Goal: Information Seeking & Learning: Learn about a topic

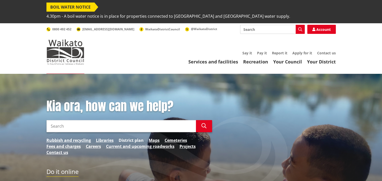
click at [137, 137] on link "District plan" at bounding box center [131, 140] width 25 height 6
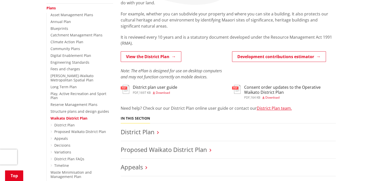
scroll to position [126, 0]
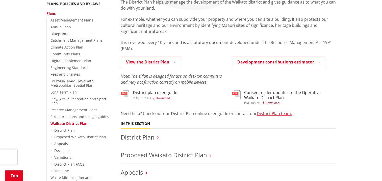
click at [256, 90] on h3 "Consent order updates to the Operative Waikato District Plan" at bounding box center [290, 95] width 92 height 10
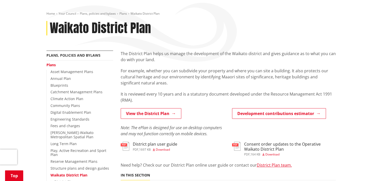
scroll to position [101, 0]
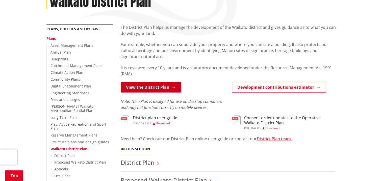
click at [151, 82] on link "View the District Plan" at bounding box center [151, 87] width 61 height 11
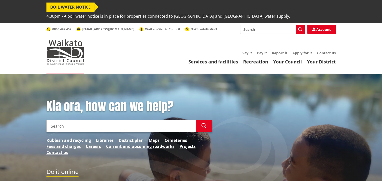
click at [128, 137] on link "District plan" at bounding box center [131, 140] width 25 height 6
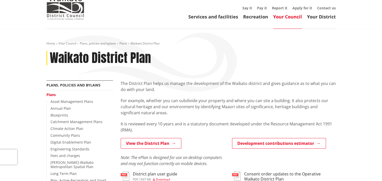
scroll to position [101, 0]
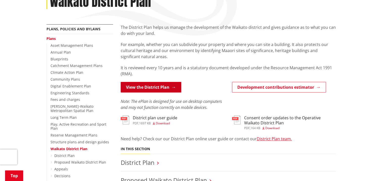
click at [154, 82] on link "View the District Plan" at bounding box center [151, 87] width 61 height 11
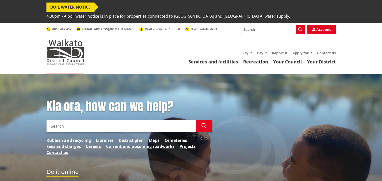
click at [132, 137] on link "District plan" at bounding box center [131, 140] width 25 height 6
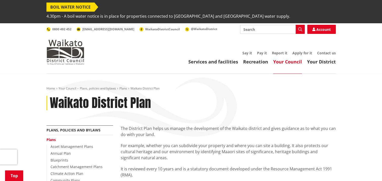
scroll to position [126, 0]
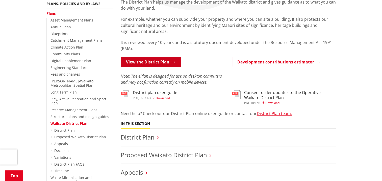
click at [152, 57] on link "View the District Plan" at bounding box center [151, 62] width 61 height 11
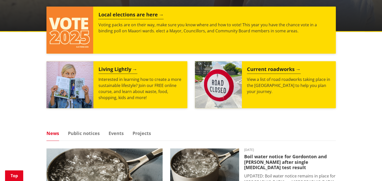
scroll to position [51, 0]
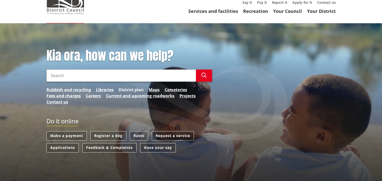
click at [124, 87] on link "District plan" at bounding box center [131, 90] width 25 height 6
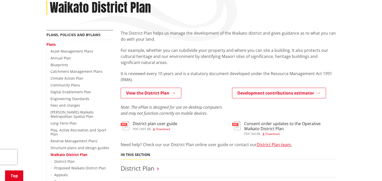
scroll to position [126, 0]
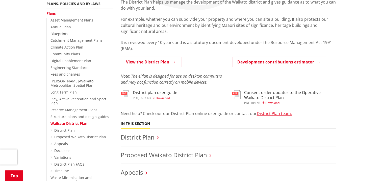
click at [167, 96] on span "Download" at bounding box center [163, 98] width 14 height 4
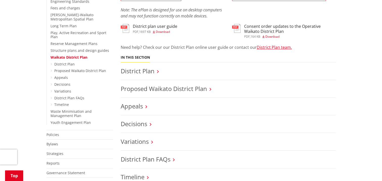
scroll to position [227, 0]
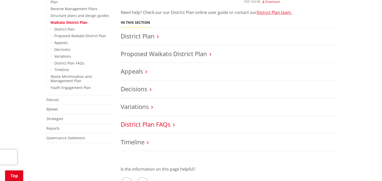
click at [141, 120] on link "District Plan FAQs" at bounding box center [146, 124] width 50 height 8
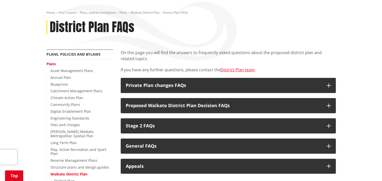
scroll to position [126, 0]
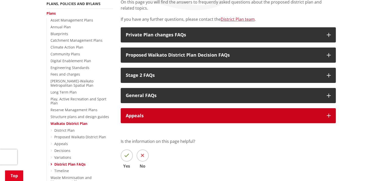
click at [327, 113] on icon "button" at bounding box center [329, 115] width 4 height 4
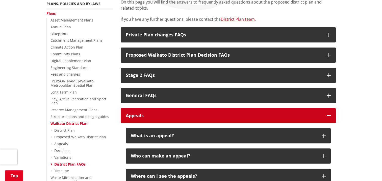
click at [327, 113] on icon "button" at bounding box center [329, 115] width 4 height 4
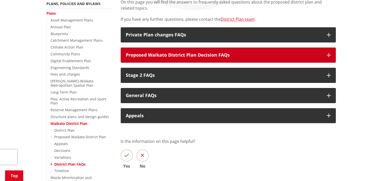
click at [329, 53] on icon "button" at bounding box center [329, 55] width 4 height 4
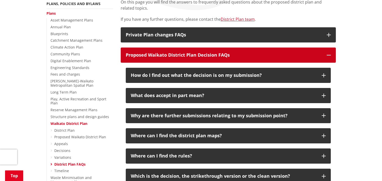
click at [329, 53] on icon "button" at bounding box center [329, 55] width 4 height 4
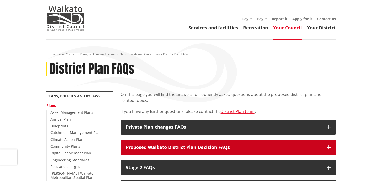
scroll to position [25, 0]
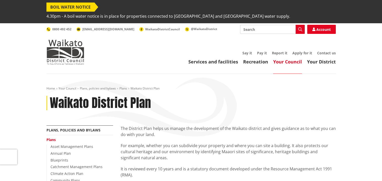
scroll to position [227, 0]
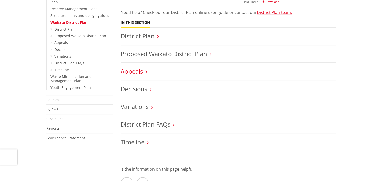
click at [142, 67] on link "Appeals" at bounding box center [132, 71] width 22 height 8
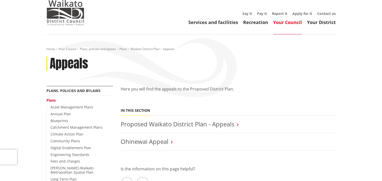
scroll to position [76, 0]
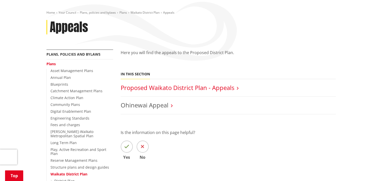
click at [169, 83] on link "Proposed Waikato District Plan - Appeals" at bounding box center [178, 87] width 114 height 8
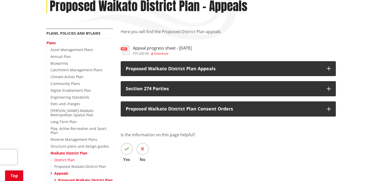
scroll to position [126, 0]
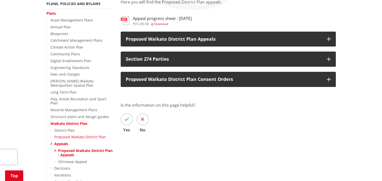
click at [79, 134] on link "Proposed Waikato District Plan" at bounding box center [80, 136] width 52 height 5
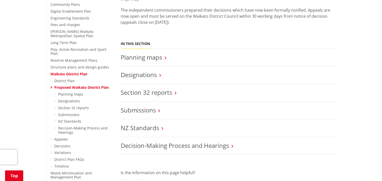
scroll to position [202, 0]
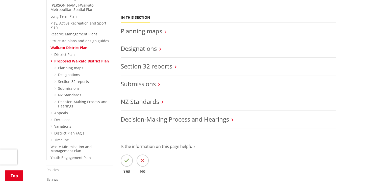
click at [70, 45] on link "Waikato District Plan" at bounding box center [69, 47] width 37 height 5
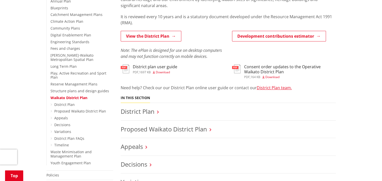
scroll to position [152, 0]
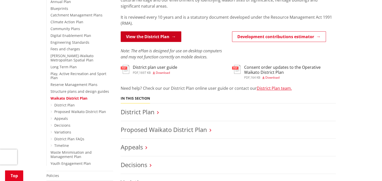
click at [151, 31] on link "View the District Plan" at bounding box center [151, 36] width 61 height 11
